Goal: Task Accomplishment & Management: Use online tool/utility

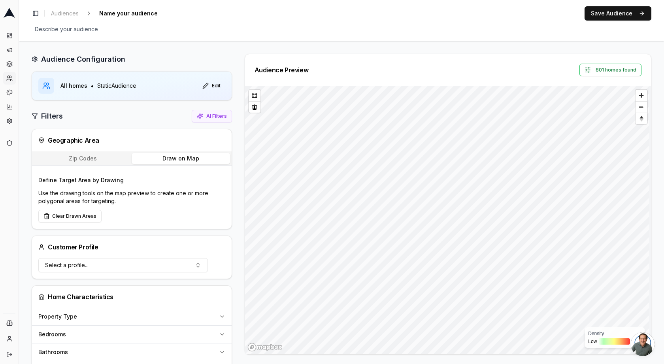
scroll to position [28, 0]
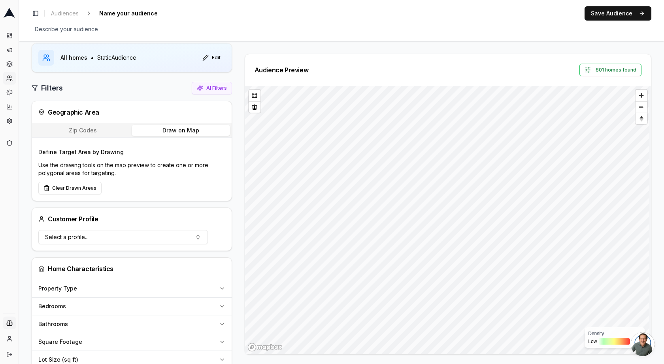
click at [11, 324] on html "Dashboard Campaigns Sequences Audiences Creatives Customer Analysis Settings Ad…" at bounding box center [332, 182] width 664 height 364
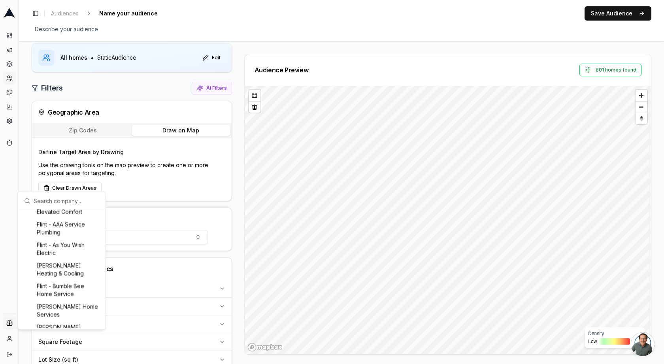
scroll to position [254, 0]
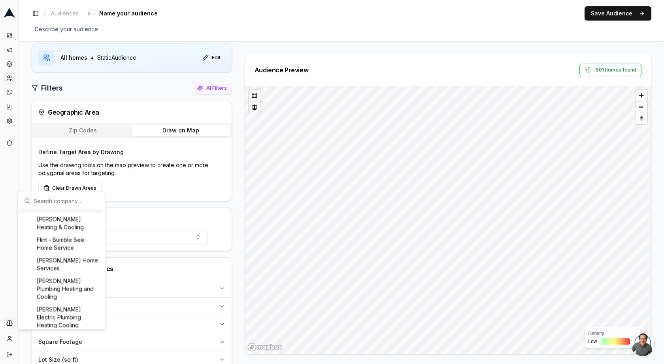
click at [55, 202] on input "text" at bounding box center [67, 201] width 66 height 16
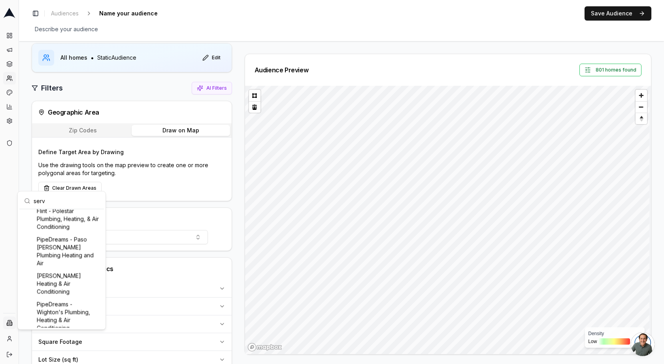
scroll to position [0, 0]
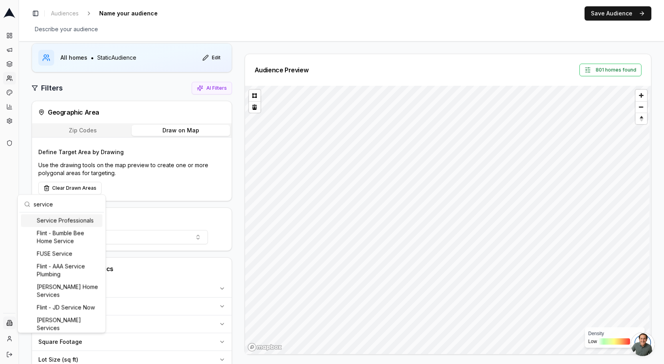
type input "service"
click at [69, 219] on div "Service Professionals" at bounding box center [61, 220] width 81 height 13
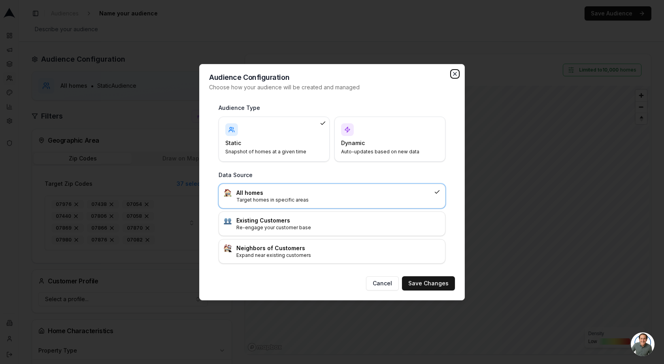
click at [454, 74] on icon "button" at bounding box center [454, 73] width 3 height 3
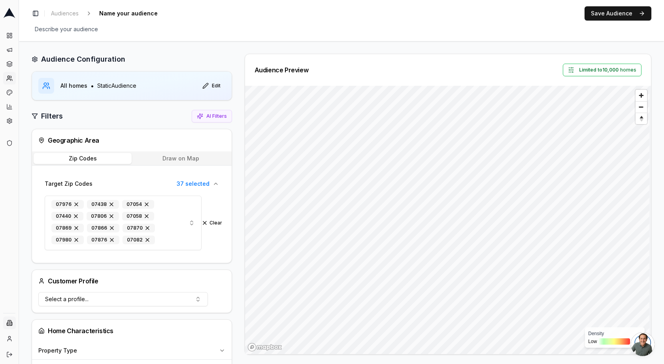
click at [8, 326] on html "Dashboard Campaigns Sequences Audiences Creatives Customer Analysis Settings Ad…" at bounding box center [332, 182] width 664 height 364
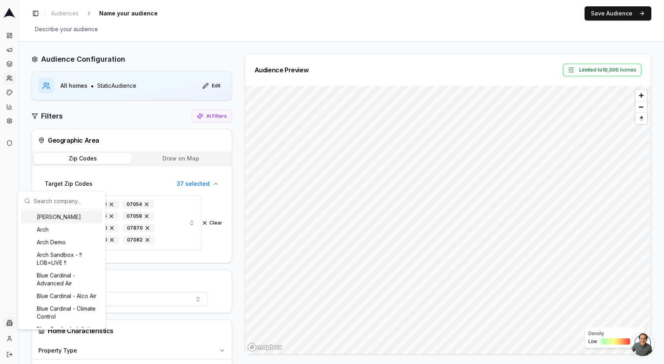
click at [9, 339] on html "Dashboard Campaigns Sequences Audiences Creatives Customer Analysis Settings Ad…" at bounding box center [332, 182] width 664 height 364
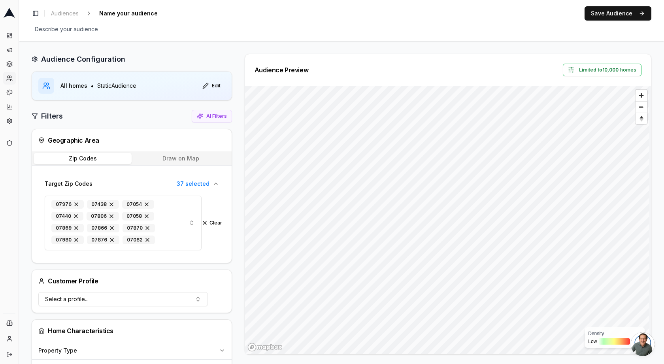
click at [9, 339] on icon at bounding box center [9, 338] width 6 height 6
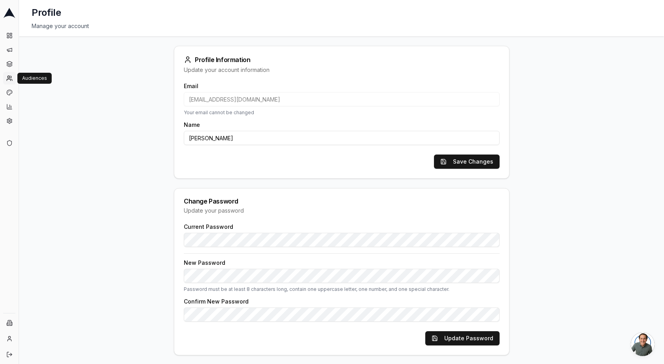
click at [8, 77] on icon at bounding box center [9, 78] width 6 height 6
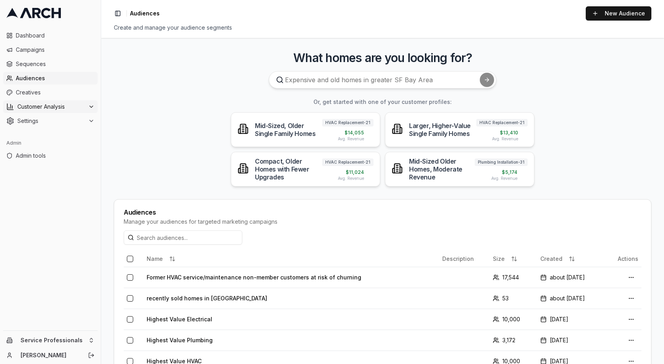
click at [44, 104] on span "Customer Analysis" at bounding box center [51, 107] width 68 height 8
click at [53, 131] on span "Customer Profiles" at bounding box center [52, 132] width 46 height 8
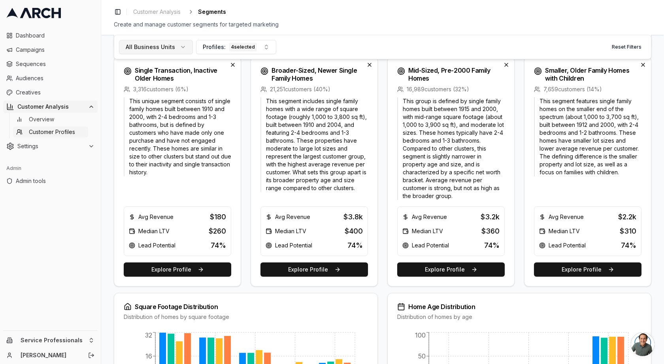
scroll to position [279, 0]
